Goal: Task Accomplishment & Management: Manage account settings

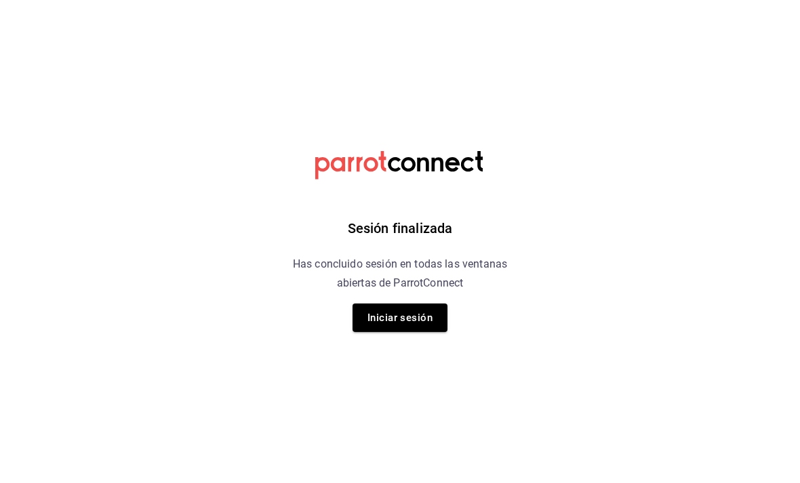
click at [381, 325] on button "Iniciar sesión" at bounding box center [400, 318] width 95 height 28
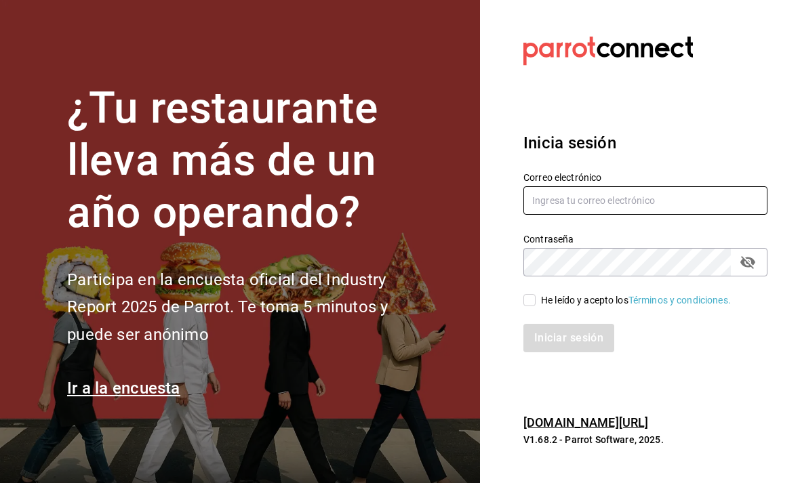
click at [543, 210] on input "text" at bounding box center [645, 200] width 244 height 28
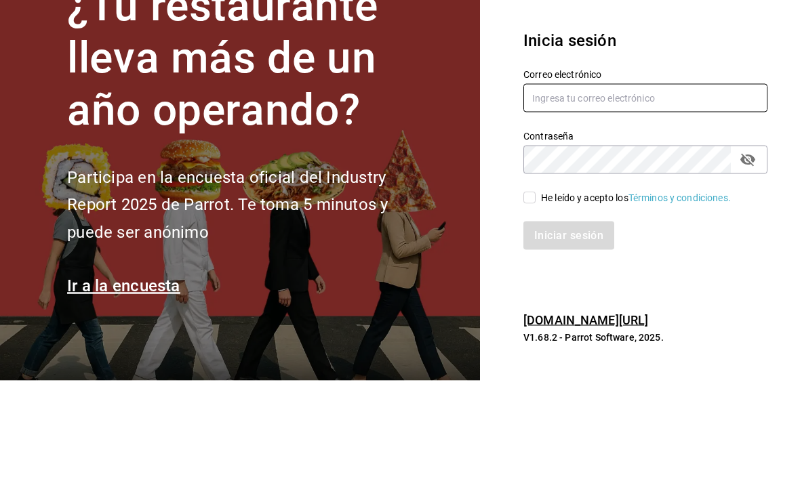
type input "animal.puebla@grupocosteno.com"
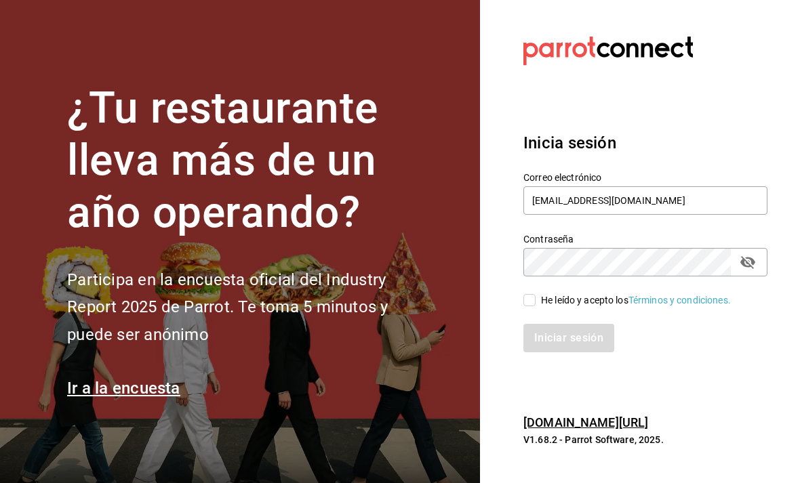
click at [529, 294] on input "He leído y acepto los Términos y condiciones." at bounding box center [529, 300] width 12 height 12
checkbox input "true"
click at [592, 324] on button "Iniciar sesión" at bounding box center [569, 338] width 92 height 28
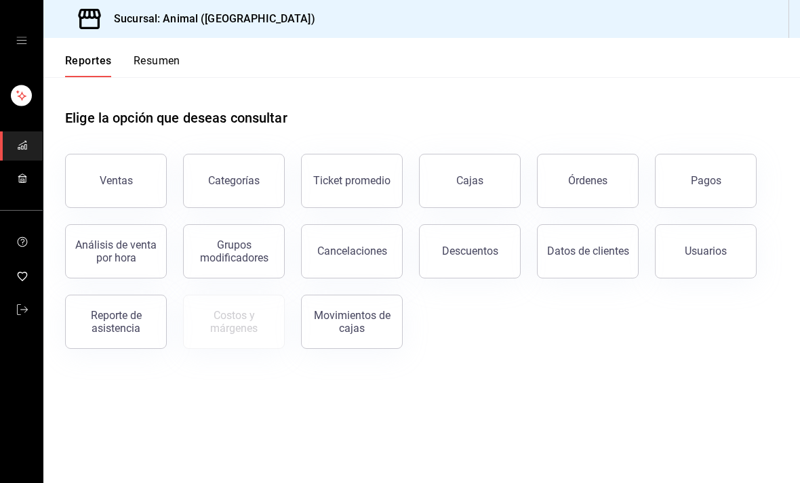
click at [606, 178] on button "Órdenes" at bounding box center [588, 181] width 102 height 54
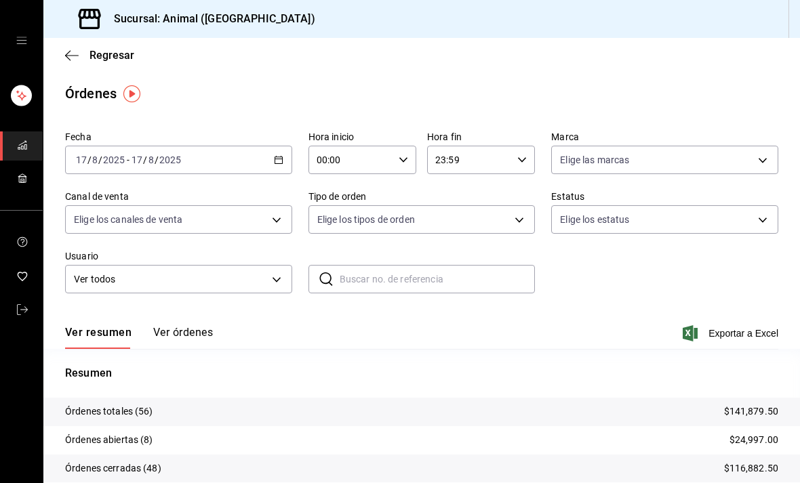
click at [284, 155] on div "2025-08-17 17 / 8 / 2025 - 2025-08-17 17 / 8 / 2025" at bounding box center [178, 160] width 227 height 28
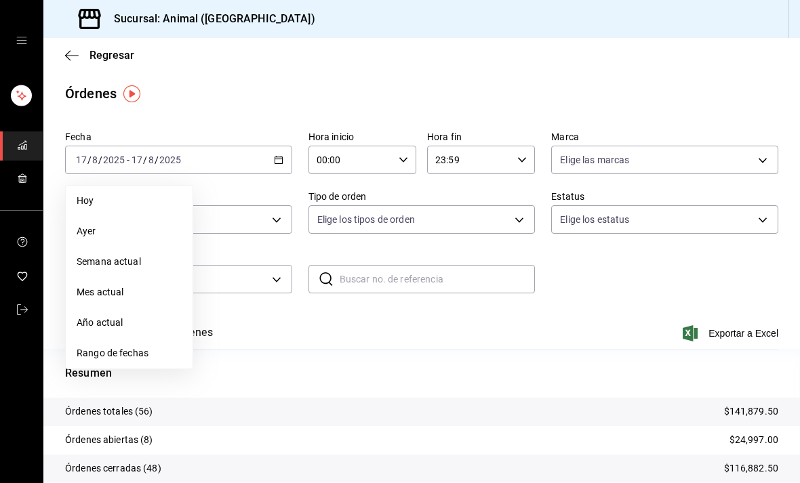
click at [100, 351] on span "Rango de fechas" at bounding box center [129, 354] width 105 height 14
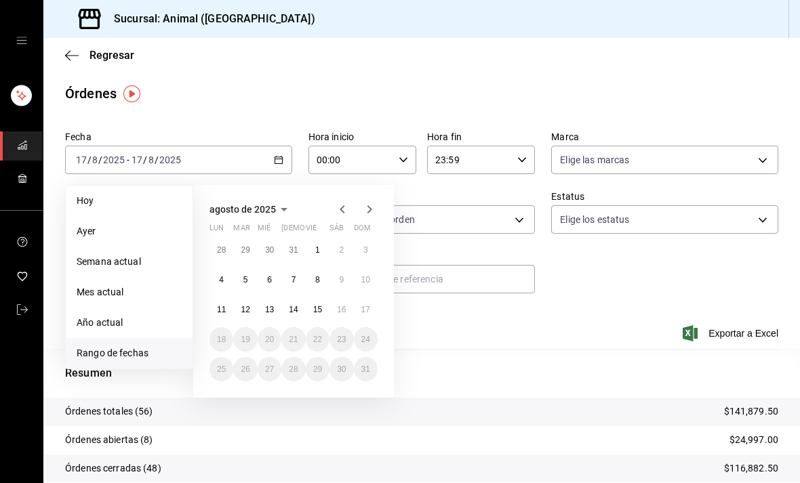
click at [319, 306] on abbr "15" at bounding box center [317, 309] width 9 height 9
click at [318, 306] on abbr "15" at bounding box center [317, 309] width 9 height 9
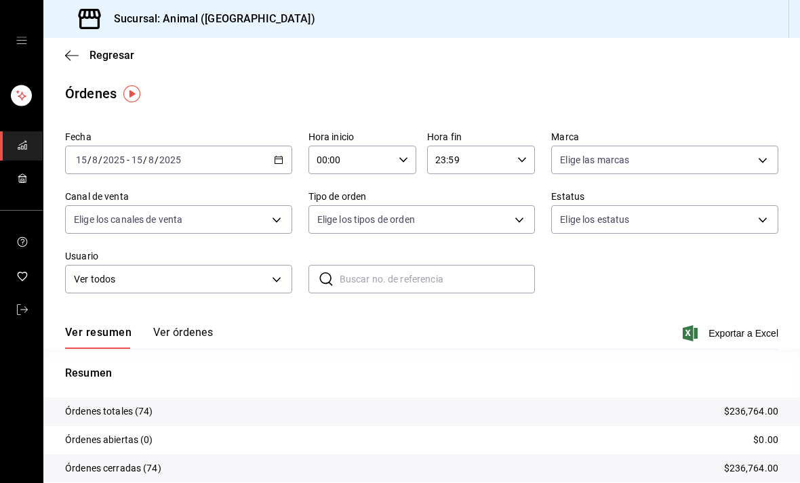
click at [171, 338] on button "Ver órdenes" at bounding box center [183, 337] width 60 height 23
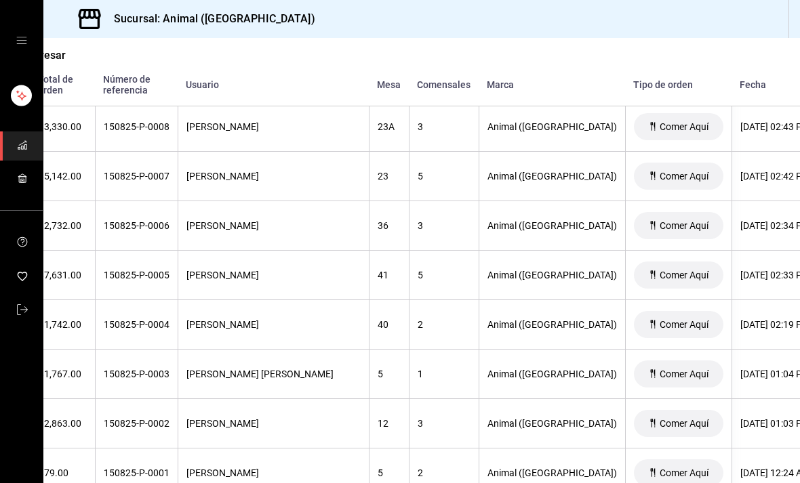
scroll to position [3582, 117]
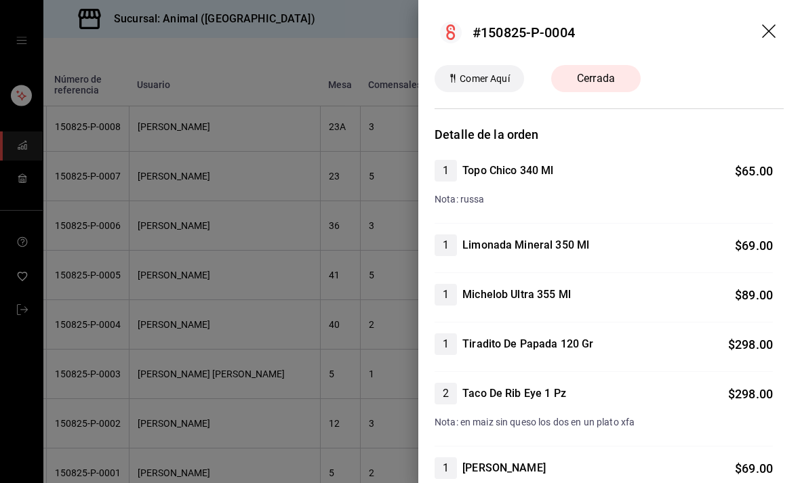
scroll to position [0, 0]
click at [778, 25] on icon "drag" at bounding box center [770, 32] width 16 height 16
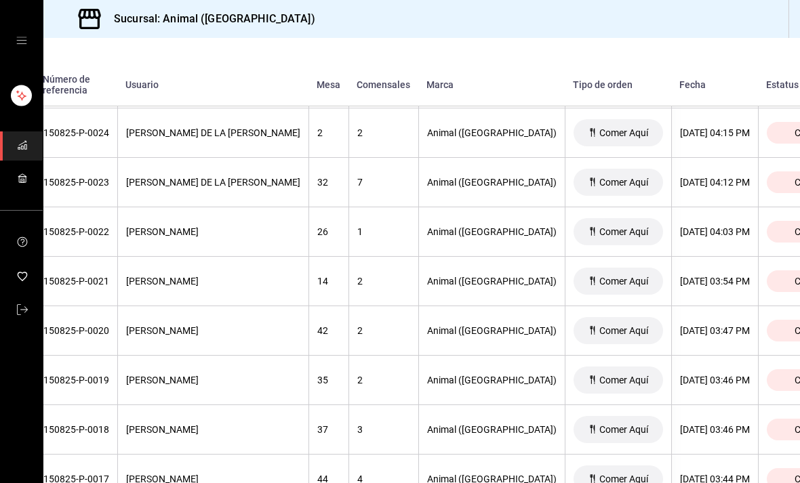
scroll to position [2786, 129]
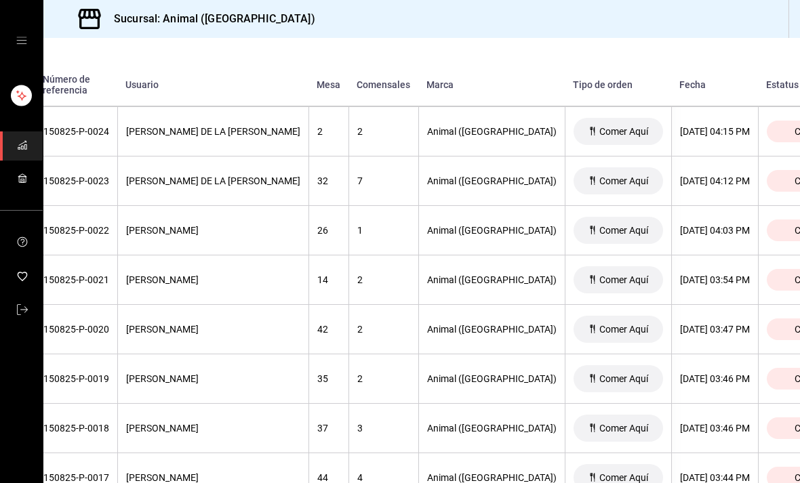
click at [789, 378] on span "Cerrada" at bounding box center [811, 379] width 45 height 11
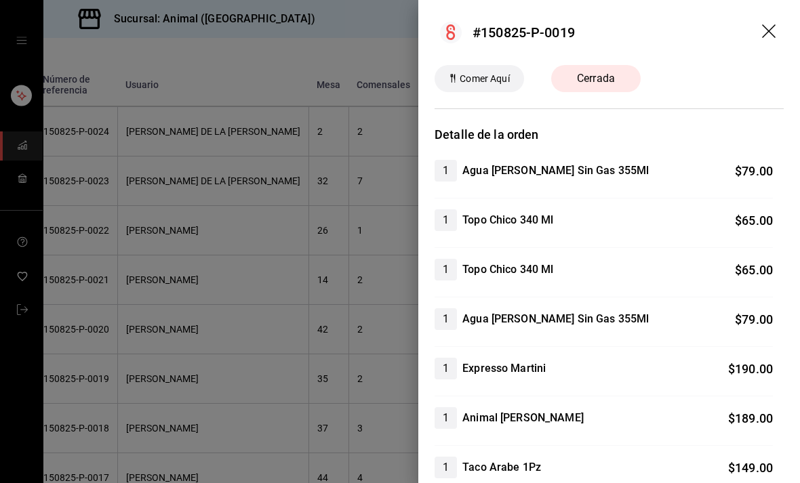
scroll to position [0, 0]
click at [767, 29] on icon "drag" at bounding box center [769, 31] width 14 height 14
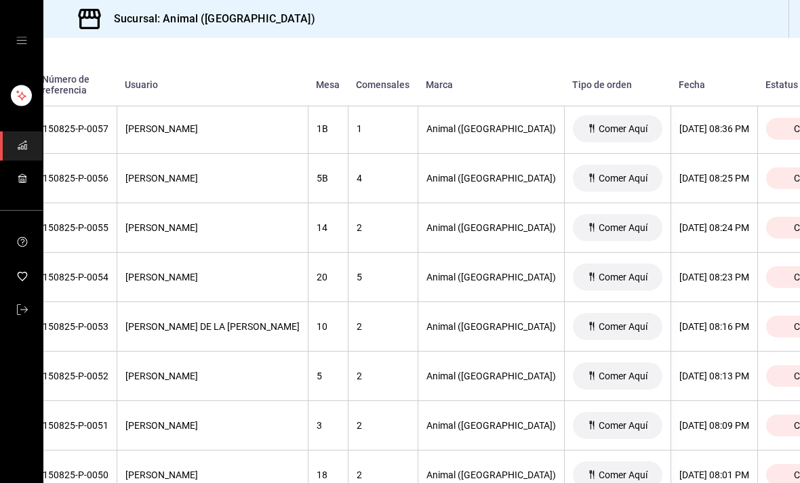
scroll to position [1155, 129]
click at [767, 279] on div "Cerrada" at bounding box center [812, 277] width 90 height 22
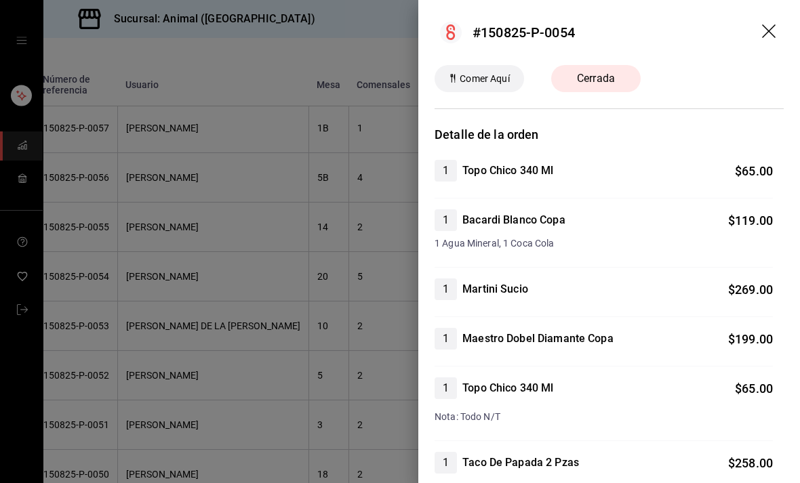
scroll to position [0, 0]
click at [773, 28] on icon "drag" at bounding box center [770, 32] width 16 height 16
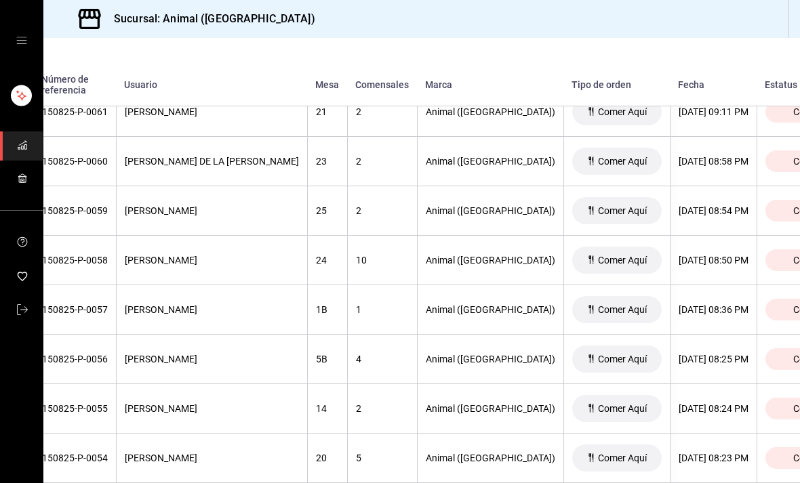
scroll to position [974, 129]
click at [789, 216] on span "Cerrada" at bounding box center [811, 210] width 45 height 11
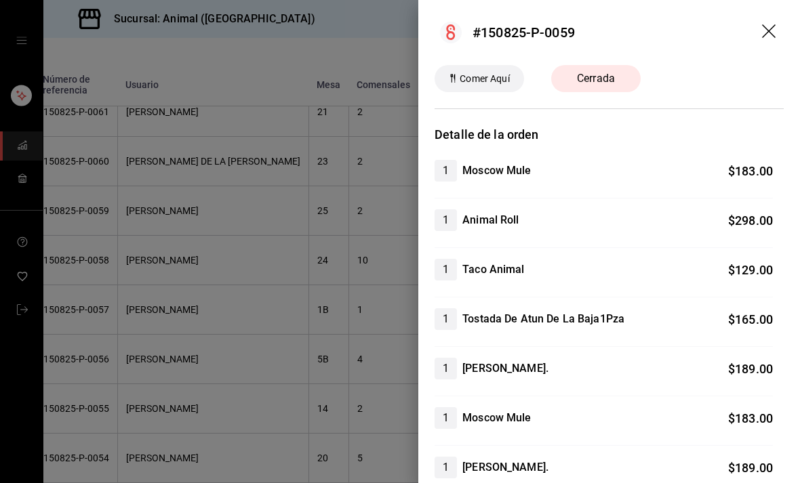
scroll to position [0, 0]
click at [780, 24] on header "#150825-P-0059" at bounding box center [609, 32] width 382 height 65
click at [777, 32] on icon "drag" at bounding box center [770, 32] width 16 height 16
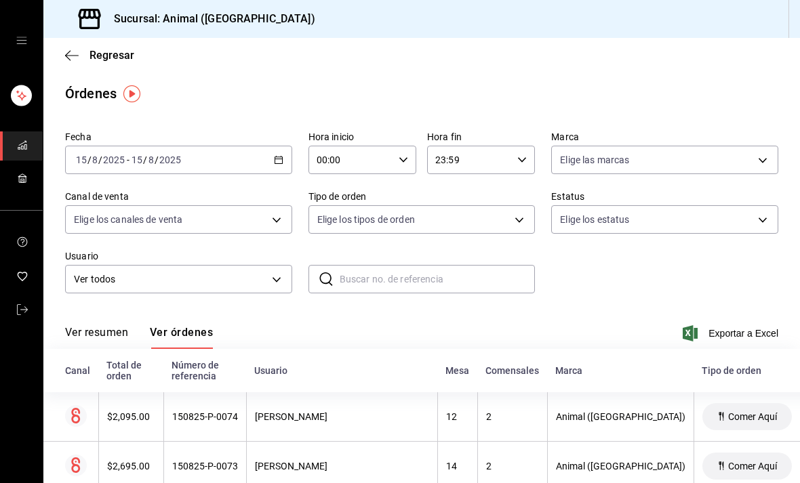
click at [279, 162] on icon "button" at bounding box center [278, 159] width 9 height 9
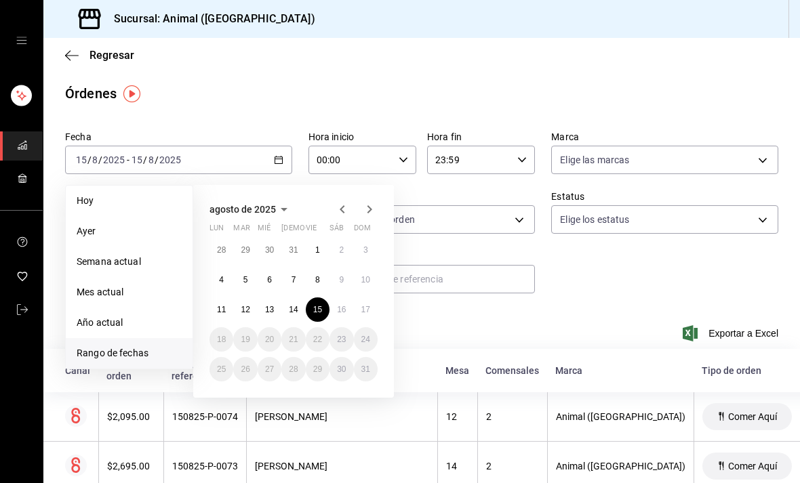
click at [344, 309] on abbr "16" at bounding box center [341, 309] width 9 height 9
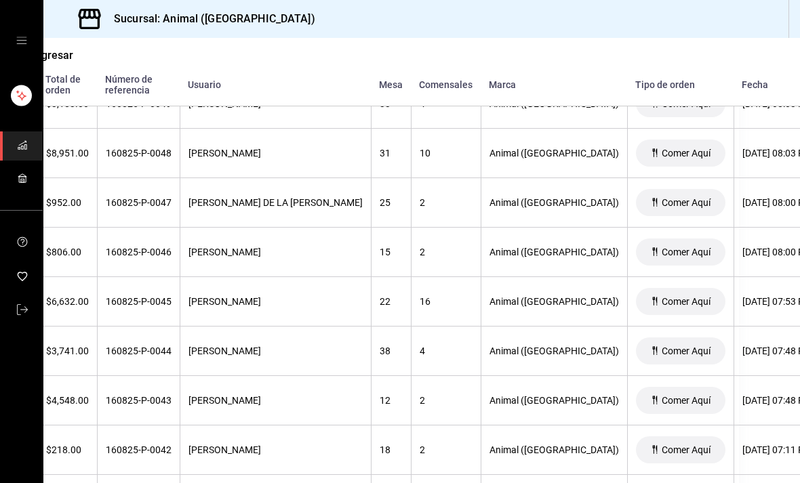
scroll to position [1528, 62]
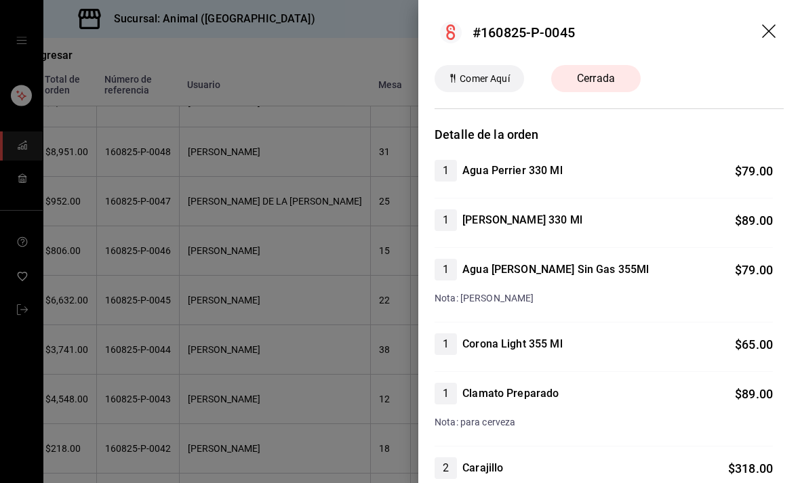
scroll to position [0, 0]
click at [764, 32] on icon "drag" at bounding box center [770, 32] width 16 height 16
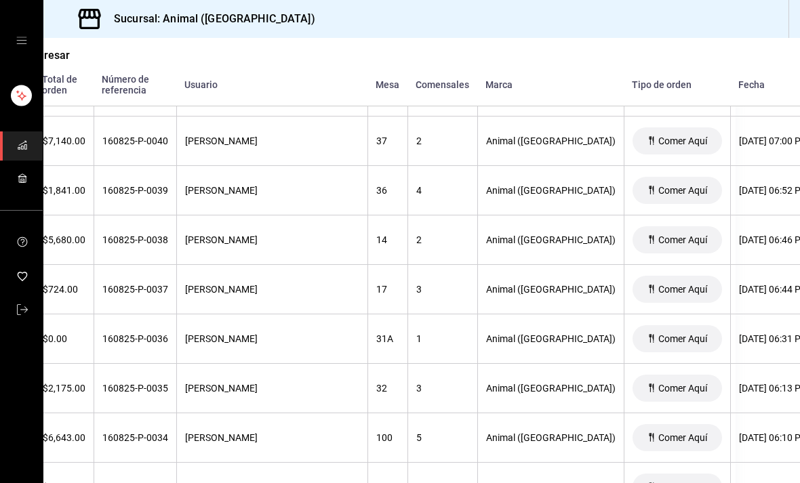
scroll to position [1963, 58]
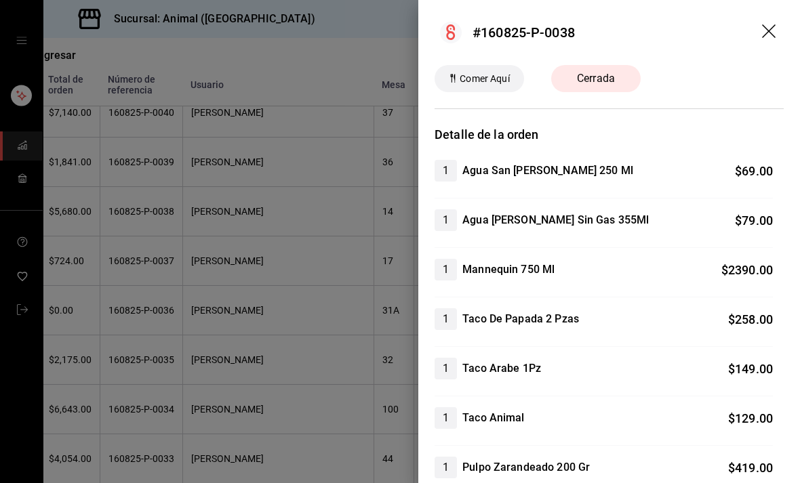
scroll to position [0, 0]
click at [770, 25] on icon "drag" at bounding box center [770, 32] width 16 height 16
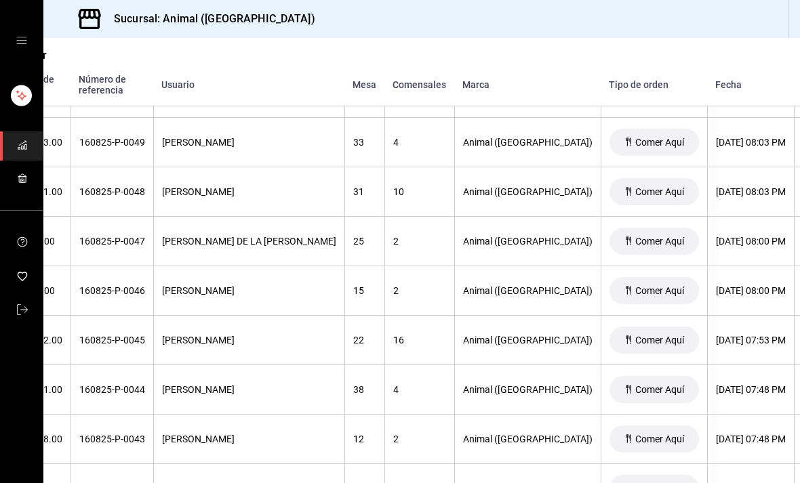
scroll to position [1488, 88]
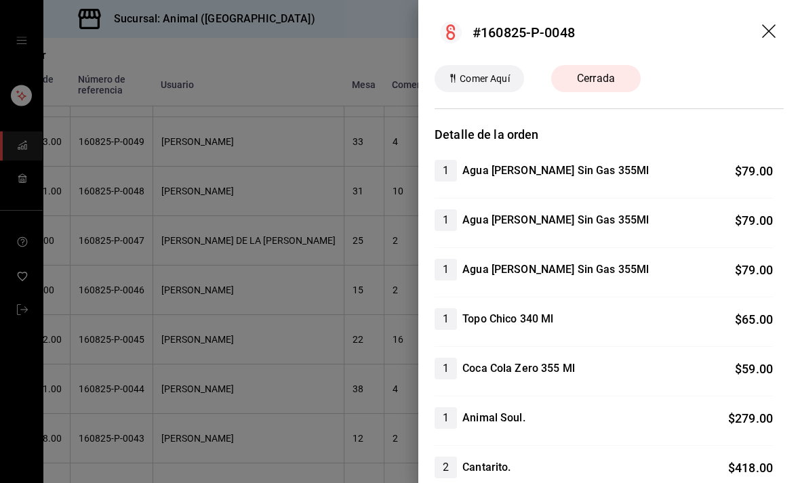
scroll to position [0, 0]
click at [768, 29] on icon "drag" at bounding box center [769, 31] width 14 height 14
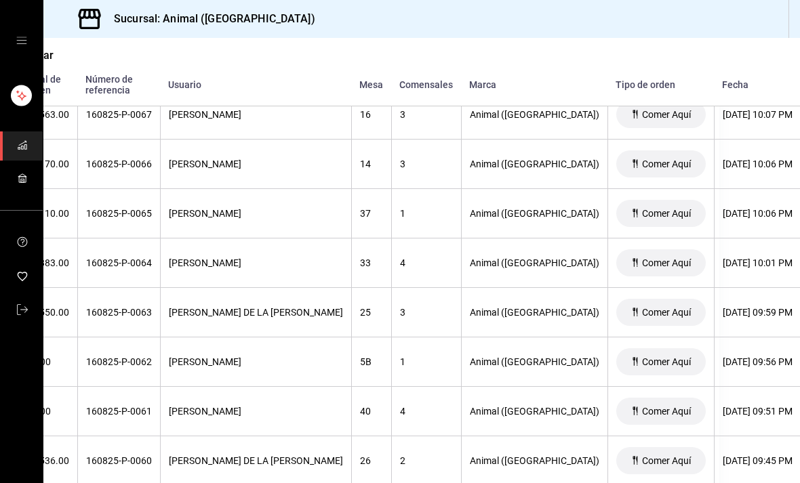
scroll to position [625, 115]
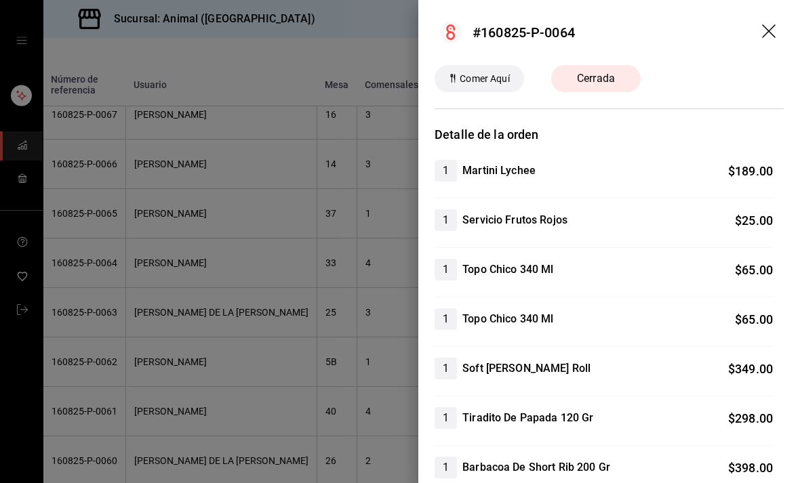
scroll to position [0, 0]
click at [772, 25] on icon "drag" at bounding box center [770, 32] width 16 height 16
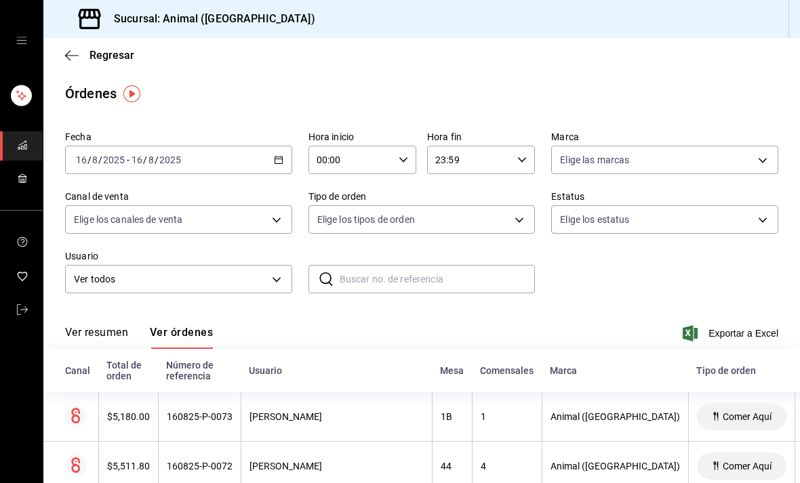
click at [274, 153] on div "2025-08-16 16 / 8 / 2025 - 2025-08-16 16 / 8 / 2025" at bounding box center [178, 160] width 227 height 28
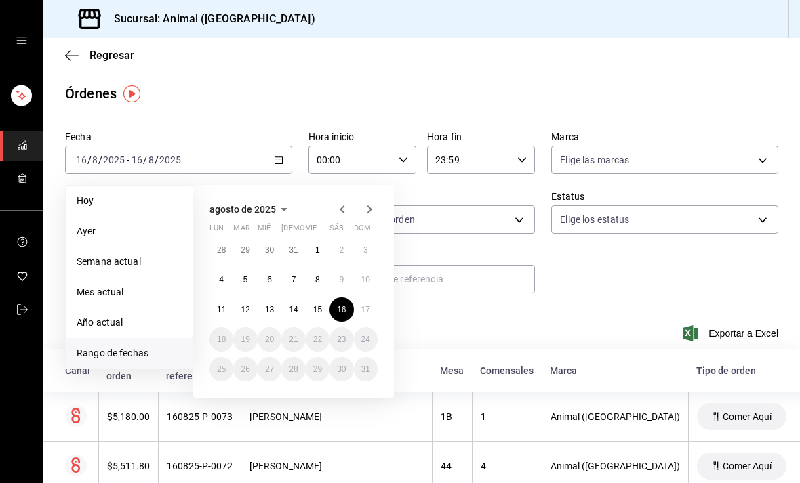
click at [366, 306] on abbr "17" at bounding box center [365, 309] width 9 height 9
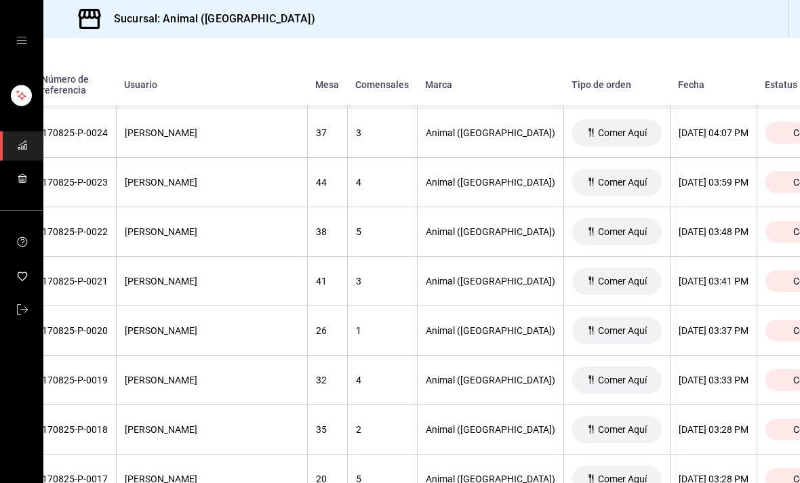
scroll to position [1893, 123]
click at [789, 234] on span "Cerrada" at bounding box center [811, 231] width 45 height 11
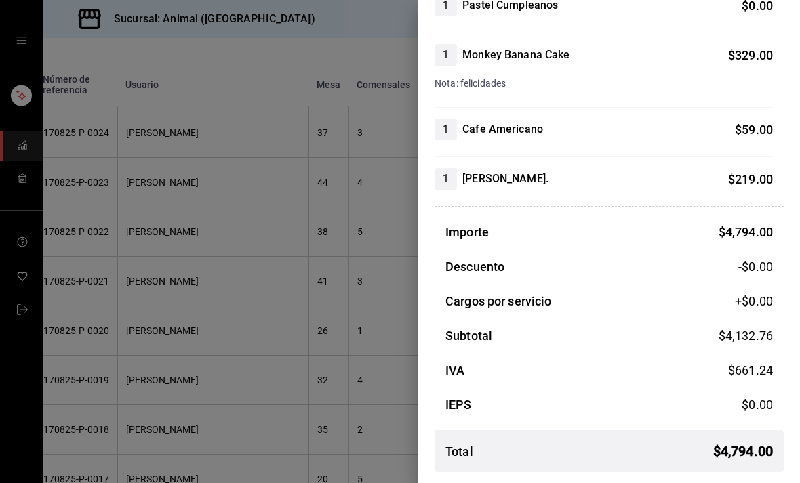
scroll to position [978, 0]
